Goal: Transaction & Acquisition: Purchase product/service

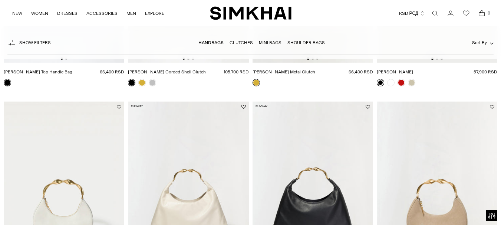
scroll to position [783, 0]
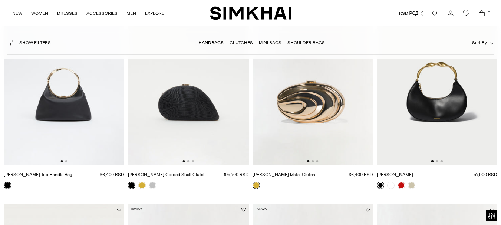
click at [417, 105] on img at bounding box center [437, 74] width 121 height 181
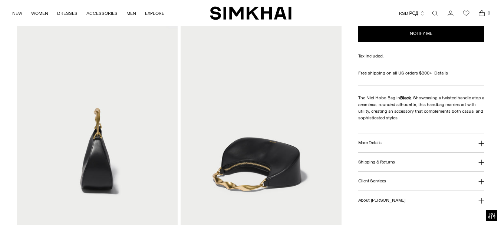
scroll to position [288, 0]
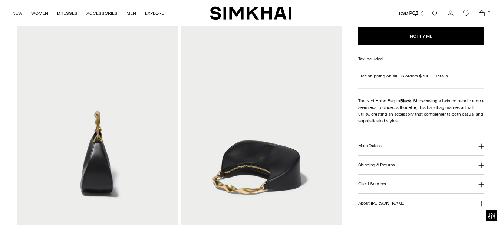
click at [406, 149] on button "More Details" at bounding box center [421, 146] width 127 height 19
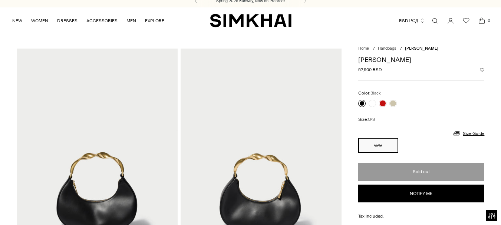
scroll to position [0, 0]
